Goal: Information Seeking & Learning: Learn about a topic

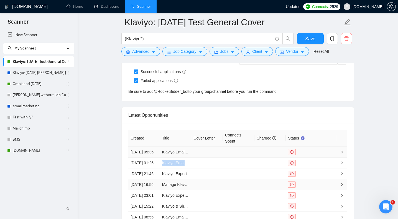
scroll to position [297, 0]
click at [173, 165] on link "Klaviyo Email Flow Builder for E-commerce Brand" at bounding box center [205, 162] width 86 height 4
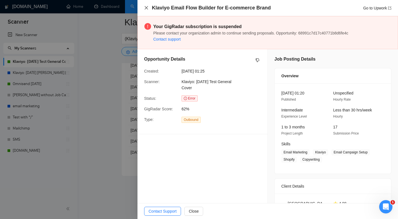
click at [145, 7] on icon "close" at bounding box center [146, 7] width 3 height 3
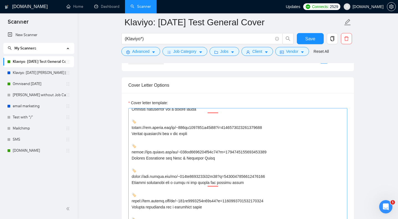
scroll to position [110, 0]
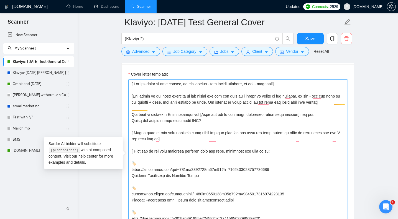
drag, startPoint x: 132, startPoint y: 81, endPoint x: 256, endPoint y: 217, distance: 184.2
click at [256, 217] on textarea "Cover letter template:" at bounding box center [237, 160] width 219 height 163
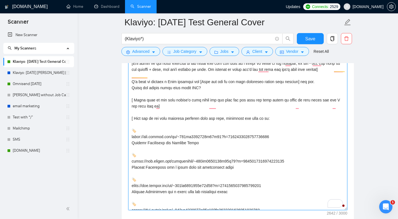
drag, startPoint x: 189, startPoint y: 202, endPoint x: 114, endPoint y: 26, distance: 191.3
click at [114, 26] on main "Klaviyo: [DATE] Test General Cover (Klaviyo*) Save Advanced Job Category Jobs C…" at bounding box center [238, 104] width 303 height 1683
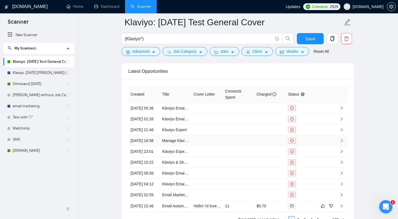
scroll to position [1455, 0]
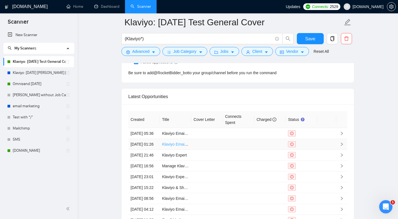
click at [183, 146] on link "Klaviyo Email Flow Builder for E-commerce Brand" at bounding box center [205, 144] width 86 height 4
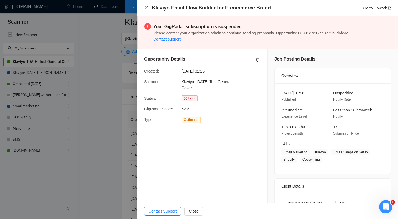
click at [147, 8] on icon "close" at bounding box center [146, 8] width 4 height 4
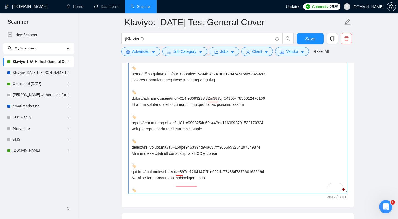
scroll to position [75, 0]
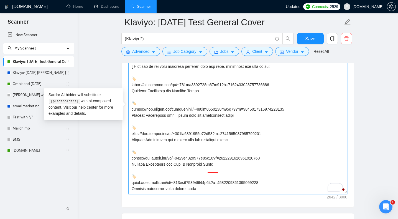
drag, startPoint x: 303, startPoint y: 112, endPoint x: 166, endPoint y: 104, distance: 137.3
click at [166, 104] on textarea "Cover letter template:" at bounding box center [237, 112] width 219 height 163
click at [152, 122] on textarea "Cover letter template:" at bounding box center [237, 112] width 219 height 163
drag, startPoint x: 131, startPoint y: 112, endPoint x: 277, endPoint y: 102, distance: 146.3
click at [277, 102] on textarea "Cover letter template:" at bounding box center [237, 112] width 219 height 163
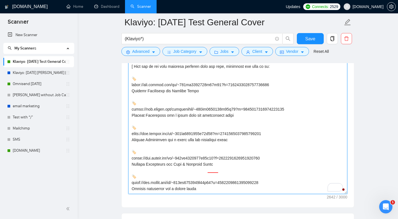
drag, startPoint x: 299, startPoint y: 112, endPoint x: 129, endPoint y: 112, distance: 169.8
click at [129, 112] on textarea "Cover letter template:" at bounding box center [237, 112] width 219 height 163
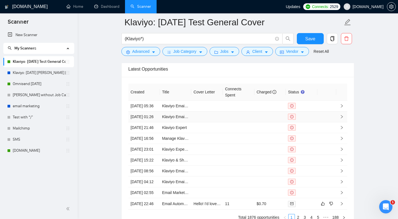
scroll to position [1489, 0]
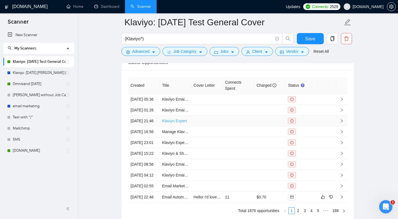
click at [183, 123] on link "Klaviyo Expert" at bounding box center [174, 120] width 25 height 4
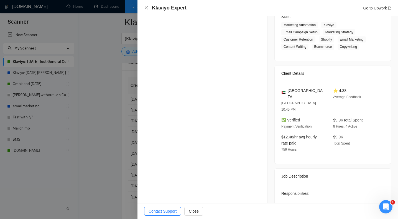
scroll to position [160, 0]
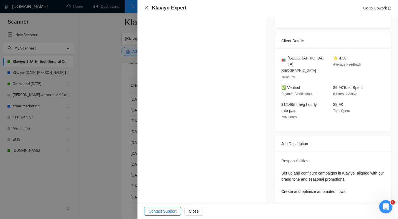
click at [148, 9] on icon "close" at bounding box center [146, 8] width 4 height 4
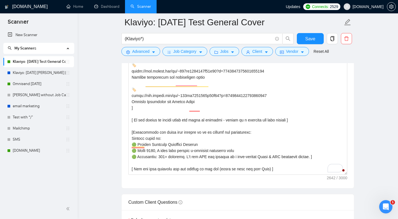
scroll to position [273, 0]
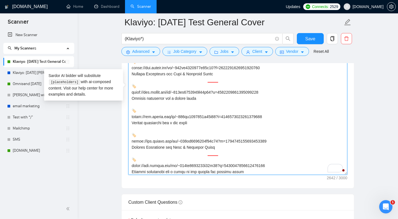
drag, startPoint x: 280, startPoint y: 143, endPoint x: 128, endPoint y: 143, distance: 151.2
click at [128, 143] on textarea "Cover letter template:" at bounding box center [237, 92] width 219 height 163
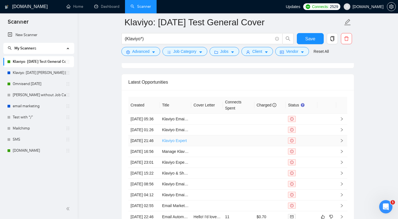
click at [183, 143] on link "Klaviyo Expert" at bounding box center [174, 140] width 25 height 4
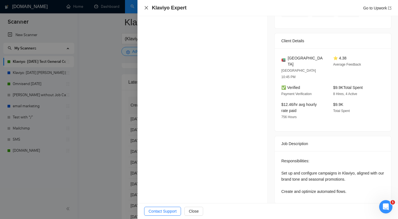
click at [146, 7] on icon "close" at bounding box center [146, 8] width 4 height 4
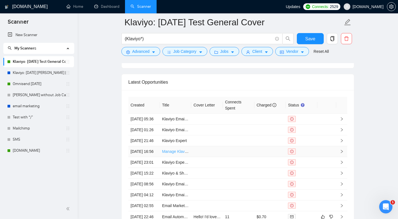
click at [178, 153] on link "Manage Klaviyo flows and campaigns" at bounding box center [194, 151] width 65 height 4
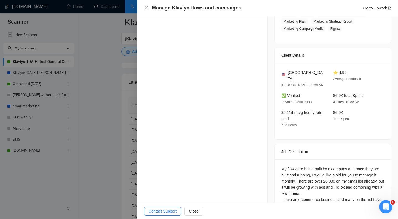
click at [146, 5] on div "Manage Klaviyo flows and campaigns Go to Upwork" at bounding box center [267, 7] width 247 height 7
click at [146, 9] on icon "close" at bounding box center [146, 7] width 3 height 3
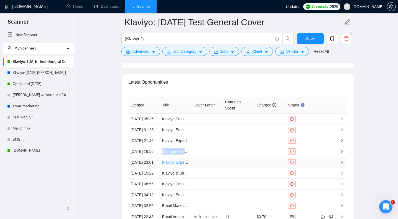
click at [183, 164] on link "Klaviyo Expert Needed for E-commerce Flow Setup" at bounding box center [206, 162] width 89 height 4
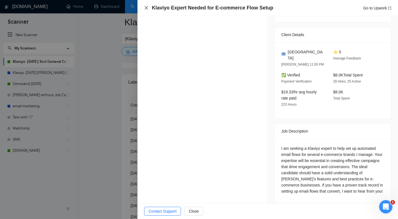
click at [146, 7] on icon "close" at bounding box center [146, 8] width 4 height 4
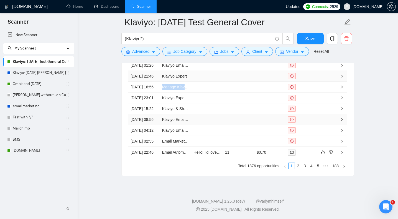
scroll to position [1543, 0]
click at [179, 100] on link "Klaviyo Expert Needed for E-commerce Flow Setup" at bounding box center [206, 97] width 89 height 4
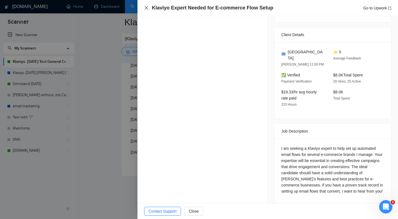
click at [145, 8] on icon "close" at bounding box center [146, 8] width 4 height 4
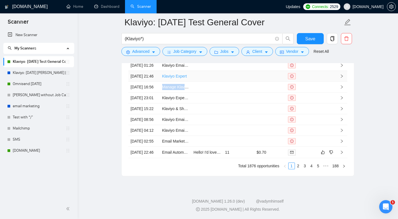
click at [182, 77] on link "Klaviyo Expert" at bounding box center [174, 76] width 25 height 4
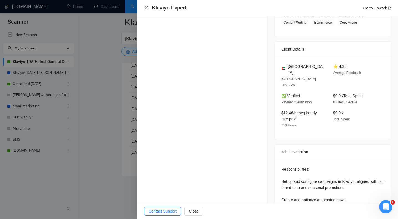
click at [148, 6] on icon "close" at bounding box center [146, 8] width 4 height 4
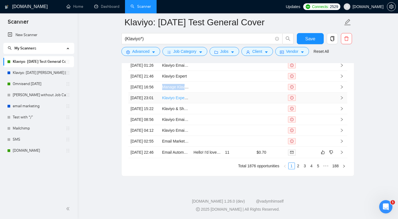
click at [178, 100] on link "Klaviyo Expert Needed for E-commerce Flow Setup" at bounding box center [206, 97] width 89 height 4
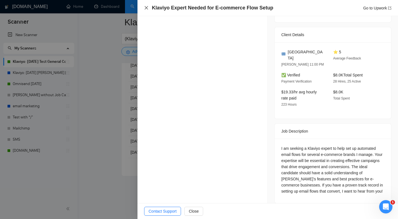
click at [147, 8] on icon "close" at bounding box center [146, 8] width 4 height 4
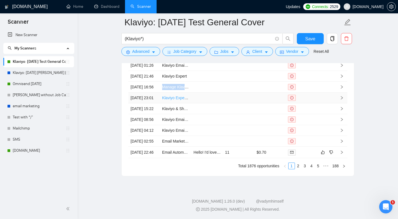
click at [181, 100] on link "Klaviyo Expert Needed for E-commerce Flow Setup" at bounding box center [206, 97] width 89 height 4
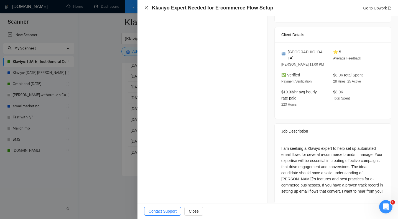
click at [146, 6] on icon "close" at bounding box center [146, 8] width 4 height 4
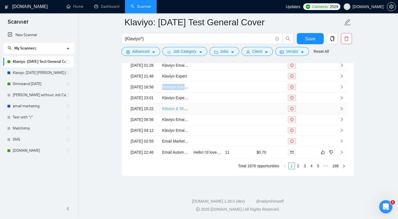
click at [179, 111] on link "Klaviyo & Shopify Email Marketing Specialist for Pet Products Brand" at bounding box center [220, 108] width 117 height 4
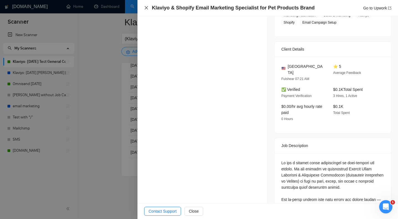
click at [148, 9] on icon "close" at bounding box center [146, 7] width 3 height 3
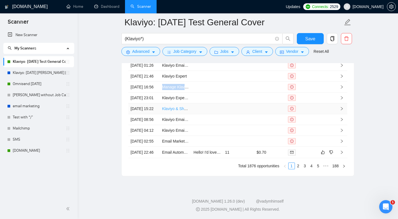
click at [179, 111] on link "Klaviyo & Shopify Email Marketing Specialist for Pet Products Brand" at bounding box center [220, 108] width 117 height 4
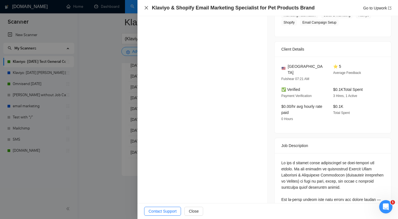
click at [147, 6] on icon "close" at bounding box center [146, 8] width 4 height 4
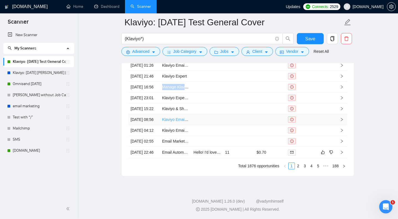
click at [181, 122] on link "Klaviyo Email & SMS Expert - $300K/mo Shopify Ecom Brand" at bounding box center [215, 119] width 107 height 4
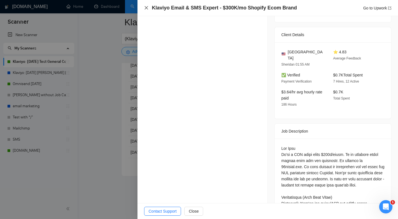
click at [145, 8] on icon "close" at bounding box center [146, 8] width 4 height 4
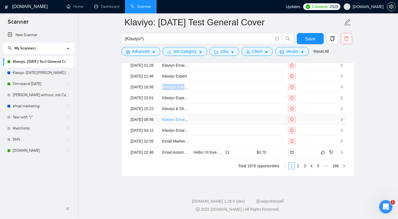
click at [180, 122] on link "Klaviyo Email & SMS Expert - $300K/mo Shopify Ecom Brand" at bounding box center [215, 119] width 107 height 4
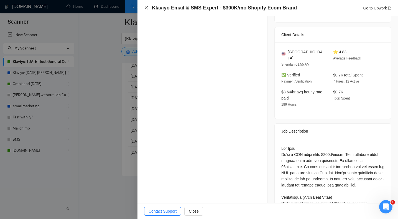
click at [147, 8] on icon "close" at bounding box center [146, 8] width 4 height 4
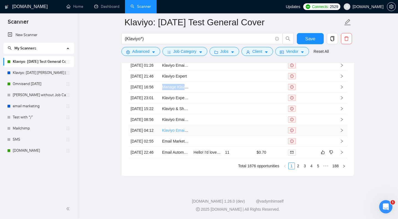
click at [182, 132] on link "Klaviyo Email Marketing: Account & Database Setup" at bounding box center [207, 130] width 90 height 4
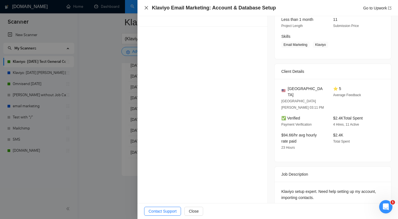
click at [147, 7] on icon "close" at bounding box center [146, 7] width 3 height 3
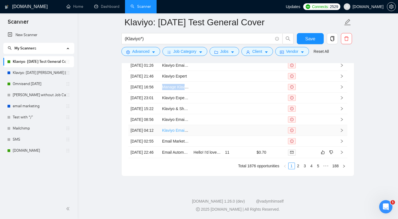
click at [183, 132] on link "Klaviyo Email Marketing: Account & Database Setup" at bounding box center [207, 130] width 90 height 4
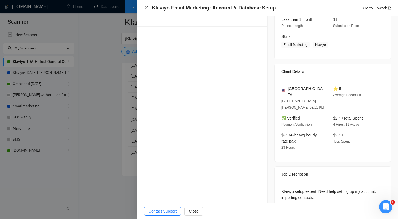
click at [148, 7] on icon "close" at bounding box center [146, 8] width 4 height 4
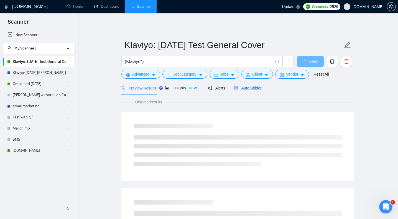
click at [254, 88] on span "Auto Bidder" at bounding box center [247, 88] width 27 height 4
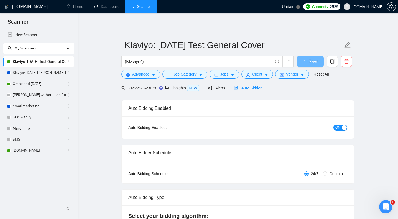
radio input "false"
radio input "true"
checkbox input "true"
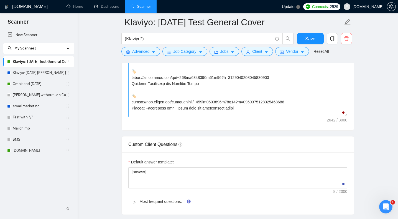
scroll to position [4, 0]
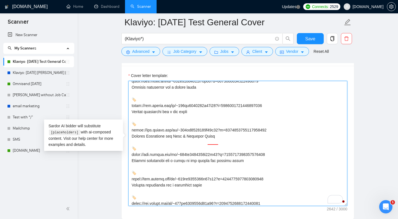
drag, startPoint x: 279, startPoint y: 109, endPoint x: 130, endPoint y: 108, distance: 149.5
click at [130, 108] on textarea "Cover letter template:" at bounding box center [237, 143] width 219 height 125
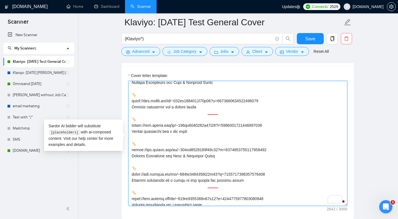
scroll to position [130, 0]
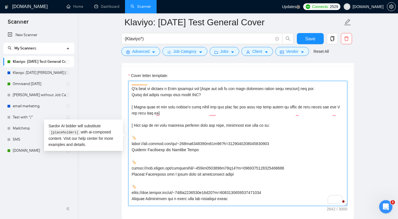
drag, startPoint x: 208, startPoint y: 153, endPoint x: 129, endPoint y: 146, distance: 79.6
click at [129, 146] on div "Cover Letter Options Cover letter template:" at bounding box center [238, 135] width 233 height 170
